Goal: Information Seeking & Learning: Find specific fact

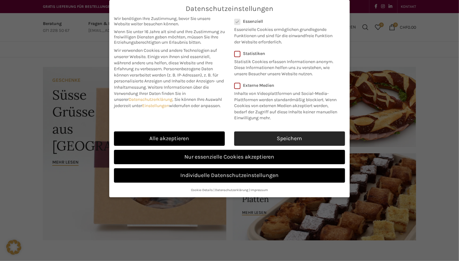
click at [281, 137] on link "Speichern" at bounding box center [289, 139] width 111 height 14
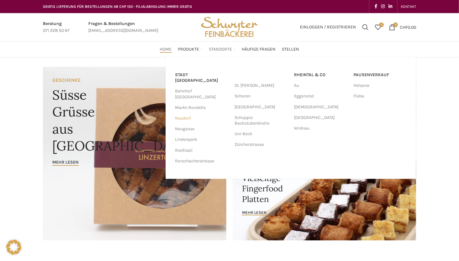
click at [183, 113] on link "Neudorf" at bounding box center [201, 118] width 53 height 11
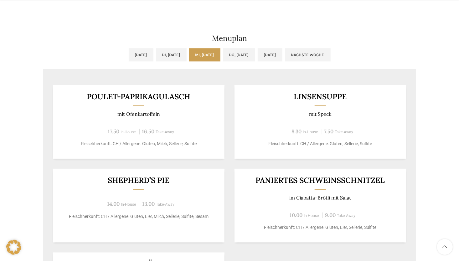
scroll to position [312, 0]
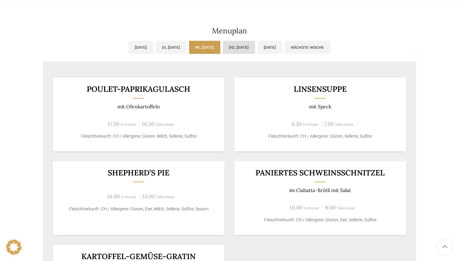
click at [240, 45] on link "Do, [DATE]" at bounding box center [239, 47] width 32 height 13
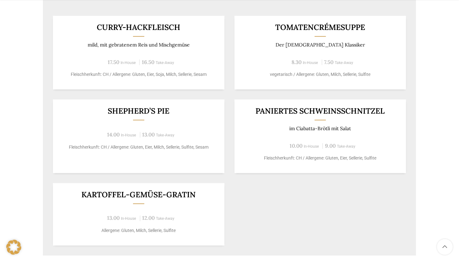
scroll to position [374, 0]
click at [177, 165] on div "Shepherd’s Pie 14.00 In-House 13.00 Take-Away Fleischherkunft: CH / Allergene: …" at bounding box center [138, 136] width 171 height 74
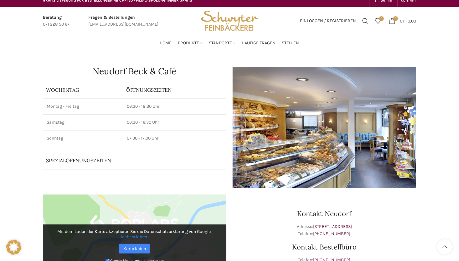
scroll to position [0, 0]
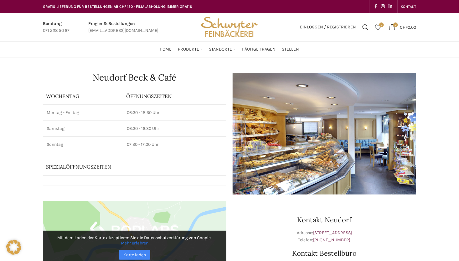
click at [443, 47] on div "Home Produkte PRODUKT KATEGORIEN Apéro & Häppchen Spezialitäten [PERSON_NAME] &…" at bounding box center [229, 50] width 459 height 16
click at [362, 26] on span "Suchen" at bounding box center [365, 27] width 6 height 6
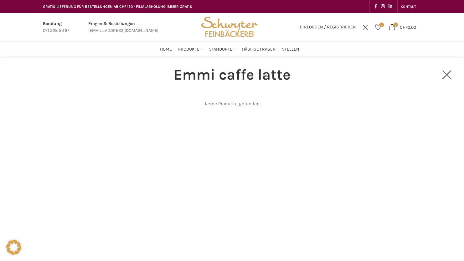
type input "Emmi caffe latte"
click at [450, 76] on link "Close search form" at bounding box center [446, 74] width 31 height 31
